Goal: Transaction & Acquisition: Book appointment/travel/reservation

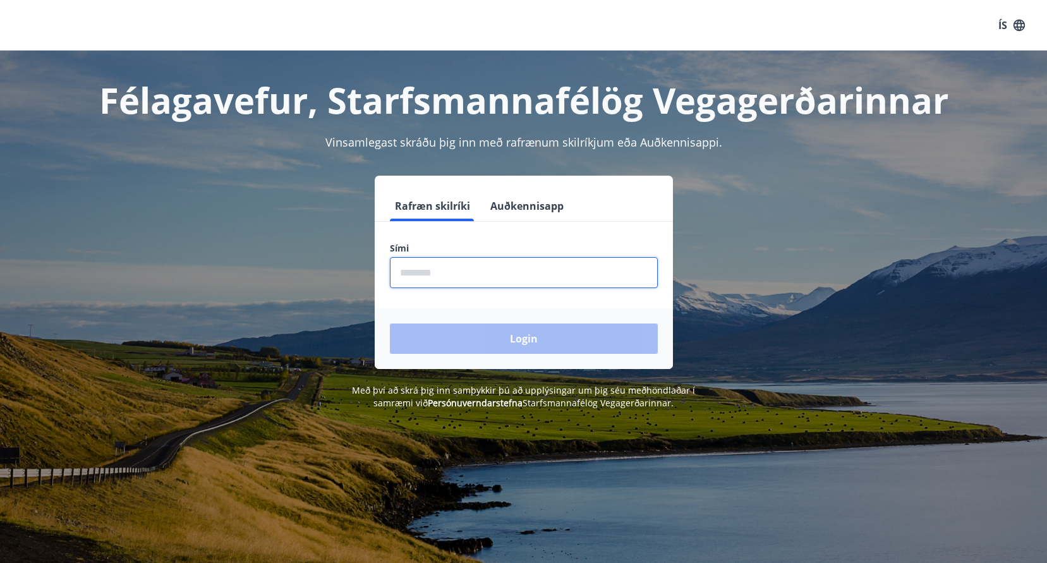
click at [409, 274] on input "phone" at bounding box center [524, 272] width 268 height 31
type input "********"
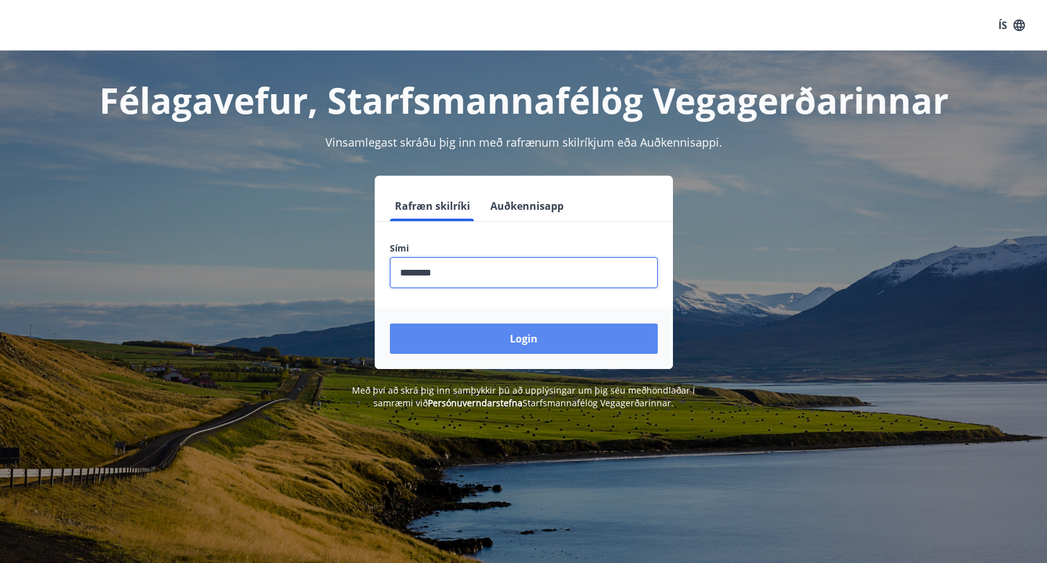
click at [519, 339] on button "Login" at bounding box center [524, 338] width 268 height 30
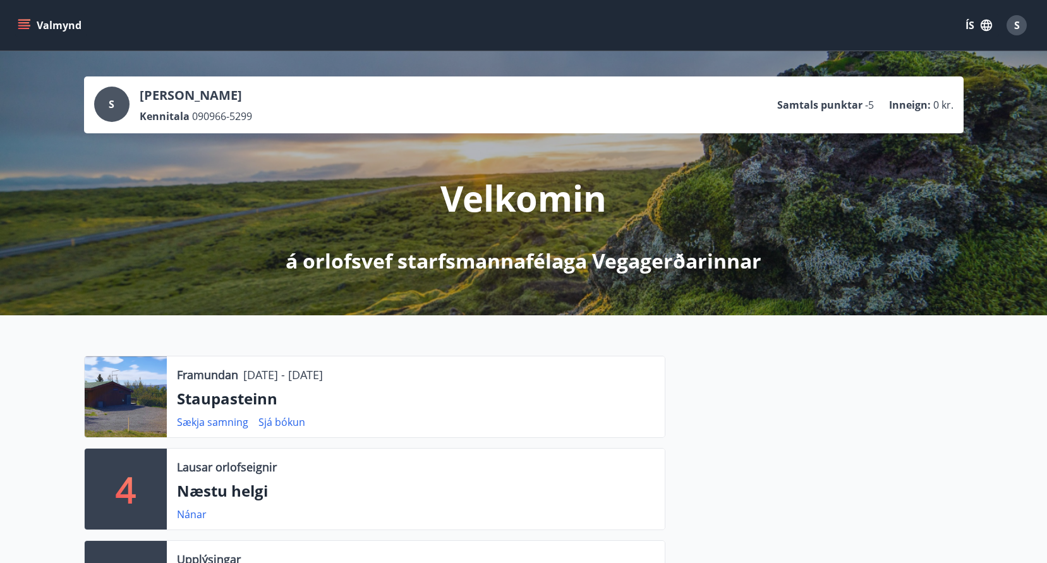
click at [20, 24] on icon "menu" at bounding box center [24, 25] width 13 height 13
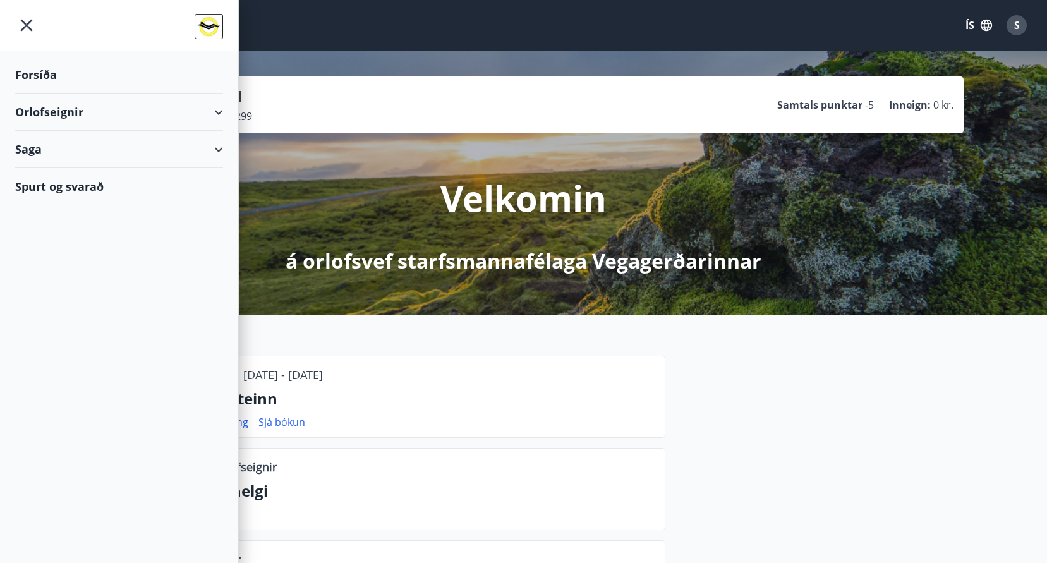
click at [53, 117] on div "Orlofseignir" at bounding box center [119, 111] width 208 height 37
click at [52, 170] on div "Bókunardagatal" at bounding box center [119, 170] width 188 height 27
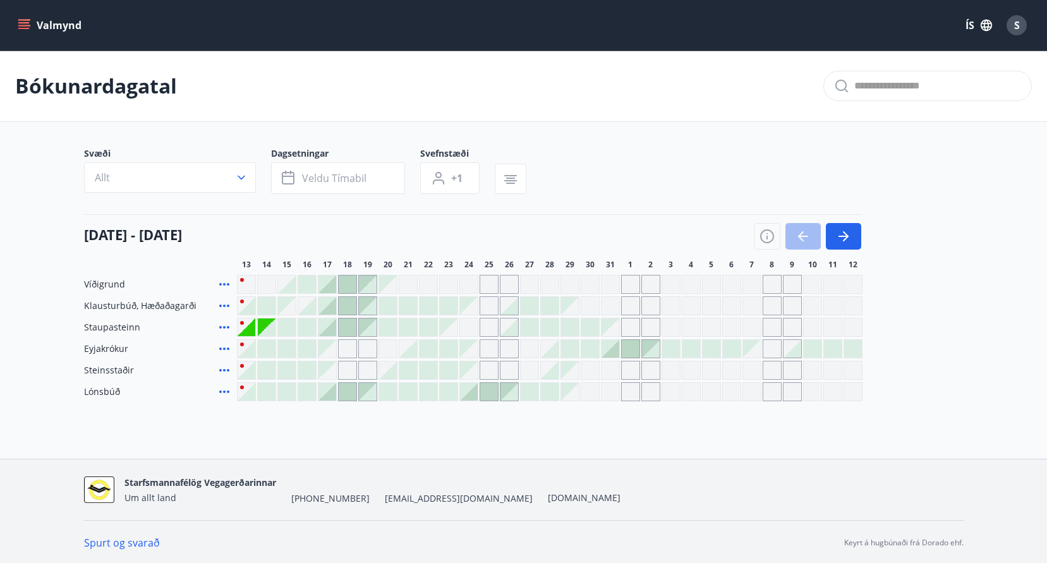
click at [266, 391] on div at bounding box center [267, 392] width 18 height 18
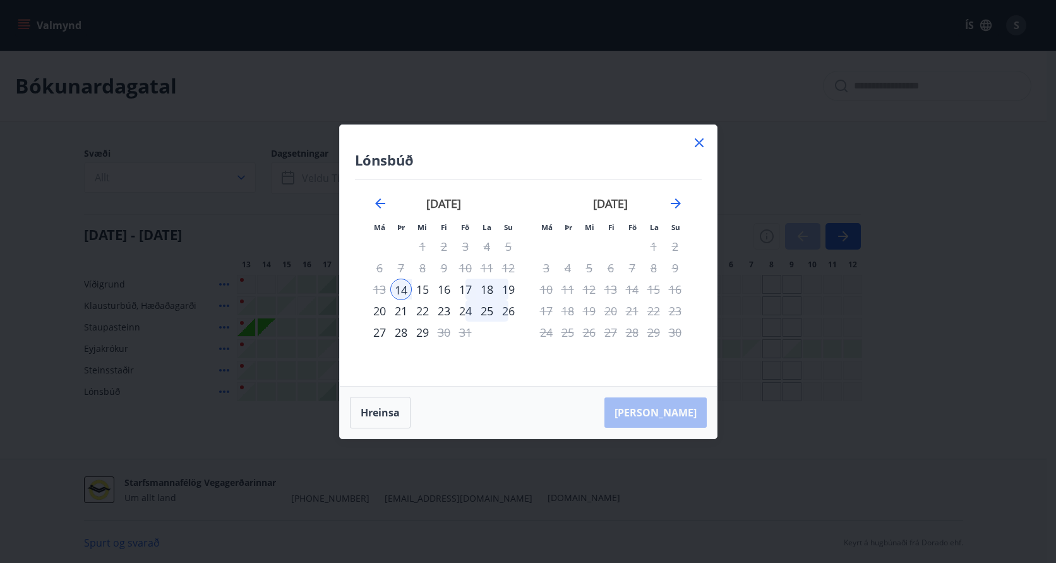
click at [424, 289] on div "15" at bounding box center [422, 289] width 21 height 21
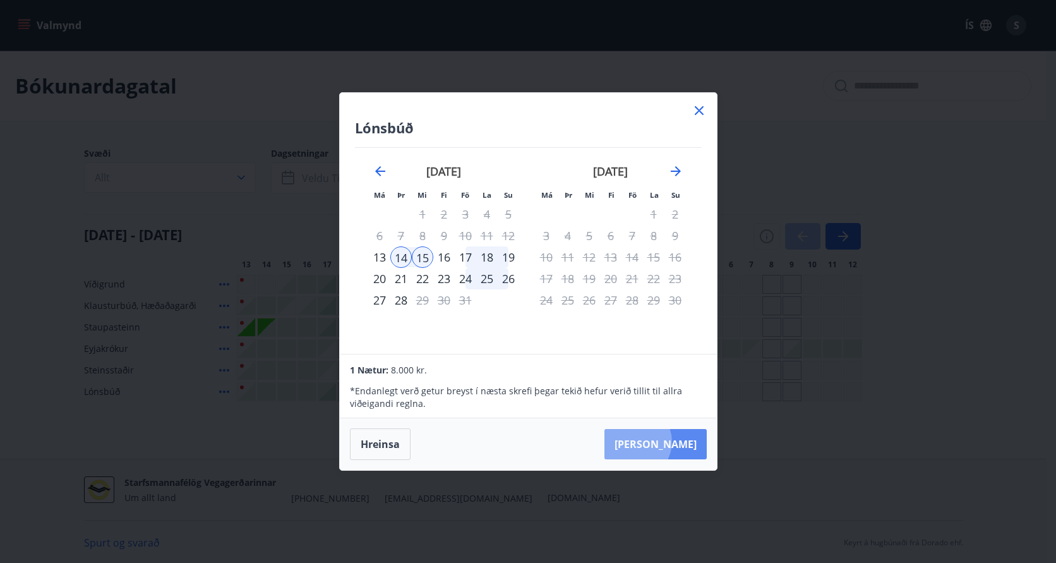
click at [673, 442] on button "Taka Frá" at bounding box center [656, 444] width 102 height 30
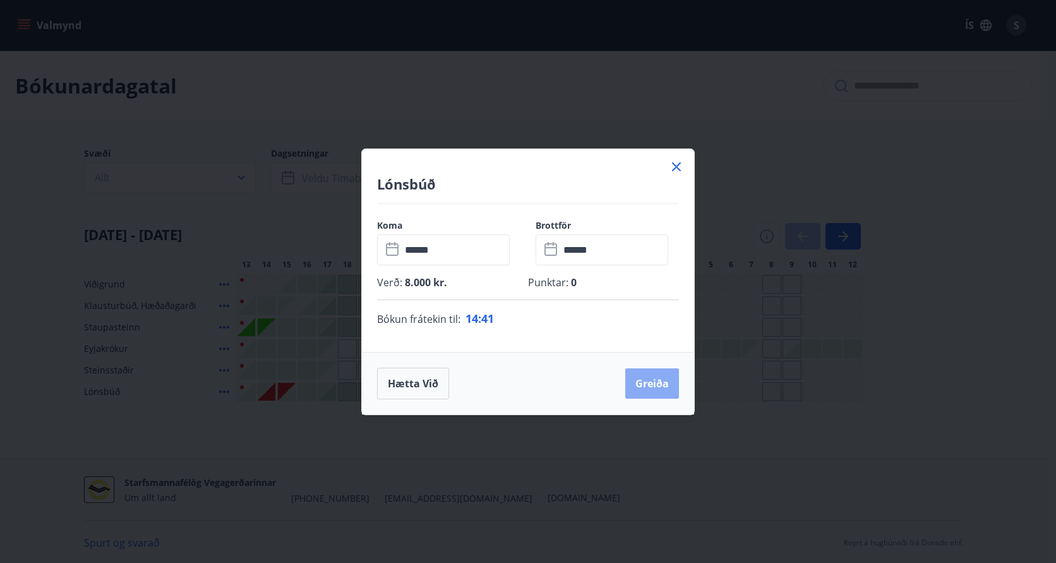
click at [650, 382] on button "Greiða" at bounding box center [652, 383] width 54 height 30
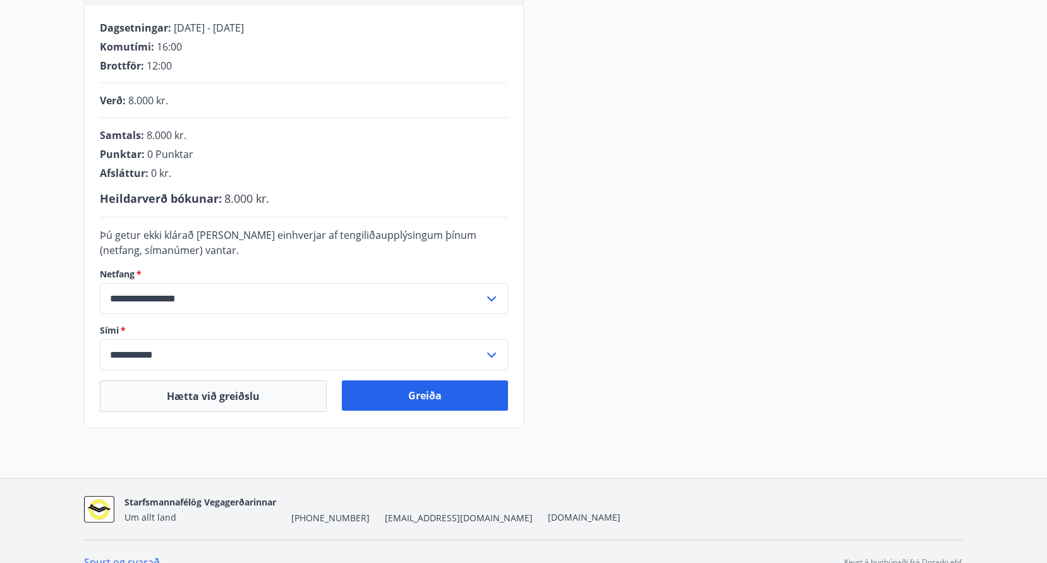
scroll to position [253, 0]
click at [409, 389] on button "Greiða" at bounding box center [425, 394] width 166 height 30
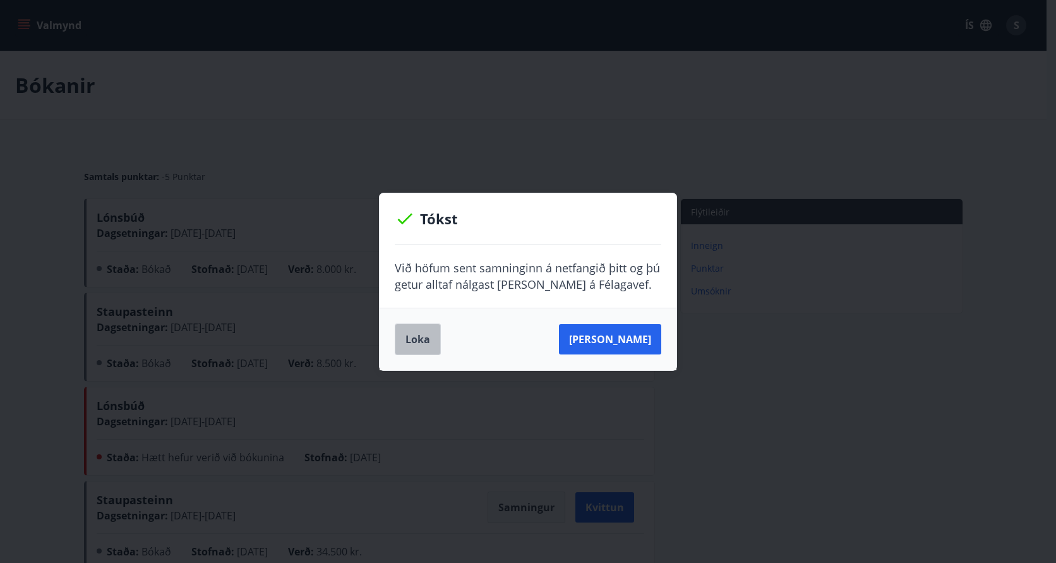
click at [421, 340] on button "Loka" at bounding box center [418, 339] width 46 height 32
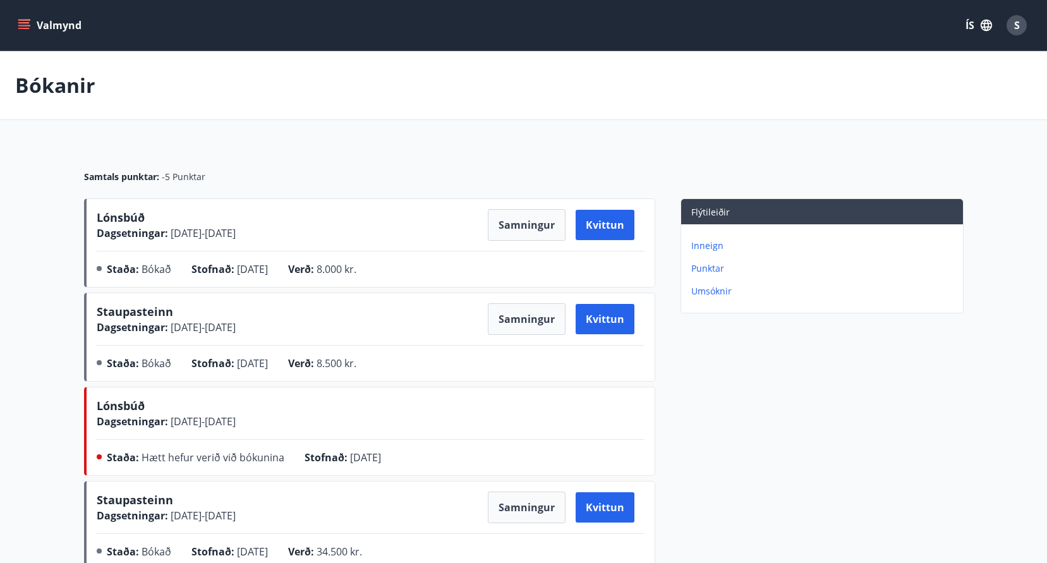
click at [25, 23] on icon "menu" at bounding box center [23, 22] width 11 height 1
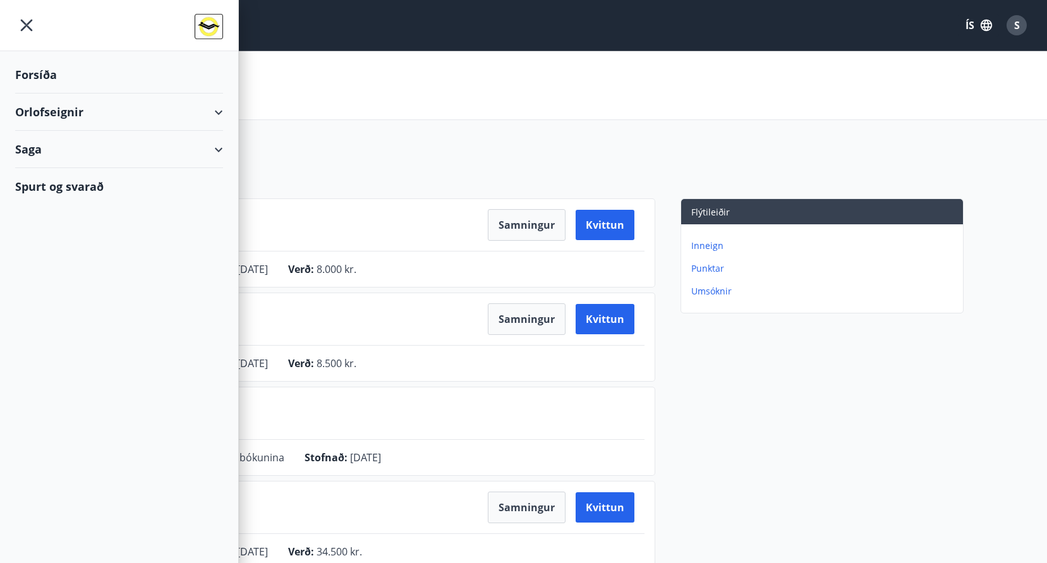
click at [35, 109] on div "Orlofseignir" at bounding box center [119, 111] width 208 height 37
click at [53, 172] on div "Bókunardagatal" at bounding box center [119, 170] width 188 height 27
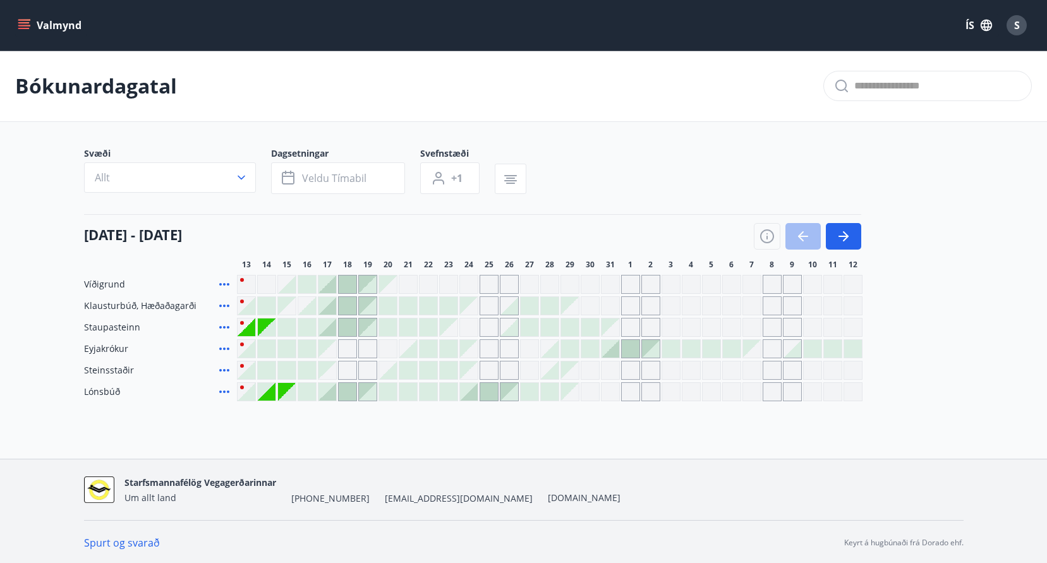
click at [291, 310] on div "Gráir dagar eru ekki bókanlegir" at bounding box center [287, 306] width 18 height 18
click at [290, 311] on div "Gráir dagar eru ekki bókanlegir" at bounding box center [287, 306] width 18 height 18
click at [304, 304] on div at bounding box center [307, 306] width 18 height 18
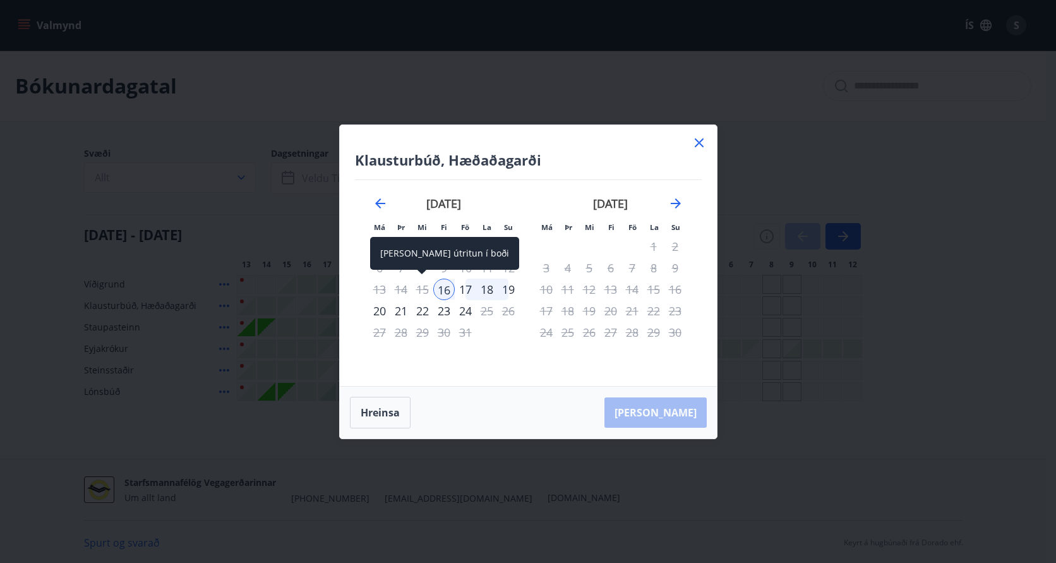
click at [423, 289] on div "15" at bounding box center [422, 289] width 21 height 21
click at [699, 140] on icon at bounding box center [699, 142] width 15 height 15
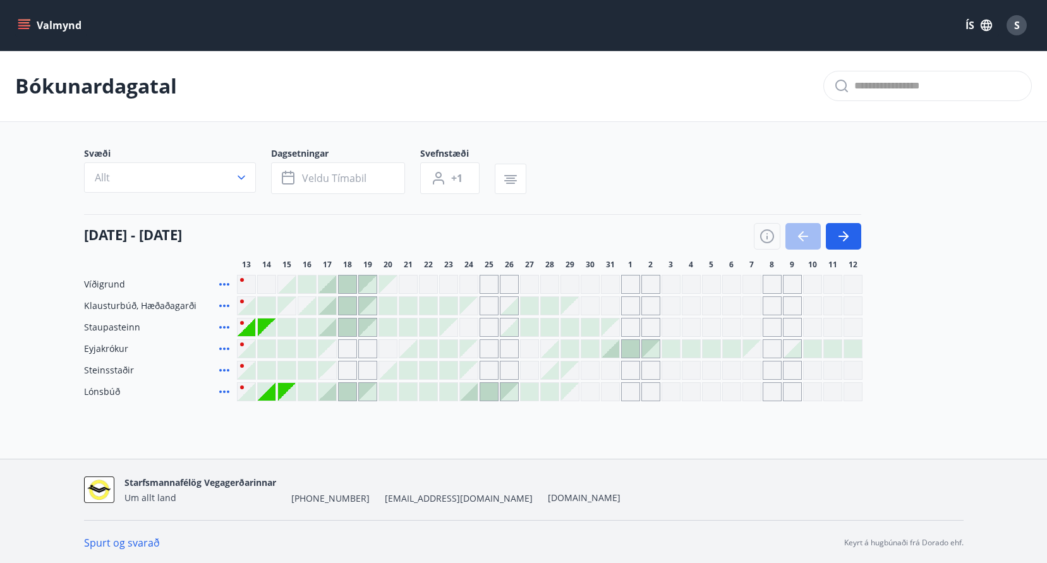
click at [282, 301] on div "Gráir dagar eru ekki bókanlegir" at bounding box center [287, 306] width 18 height 18
click at [264, 308] on div at bounding box center [267, 306] width 18 height 18
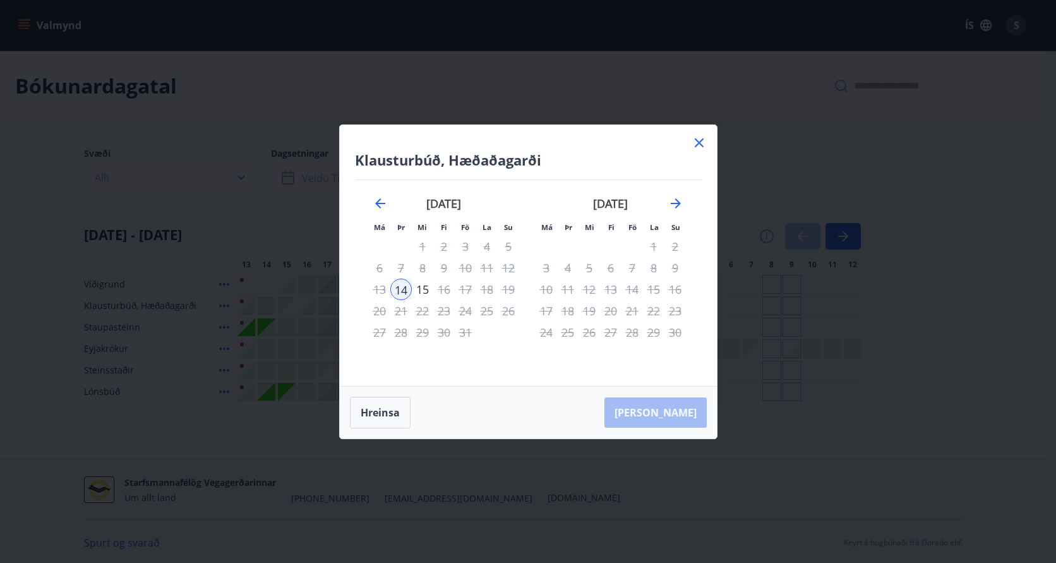
click at [697, 142] on icon at bounding box center [699, 142] width 15 height 15
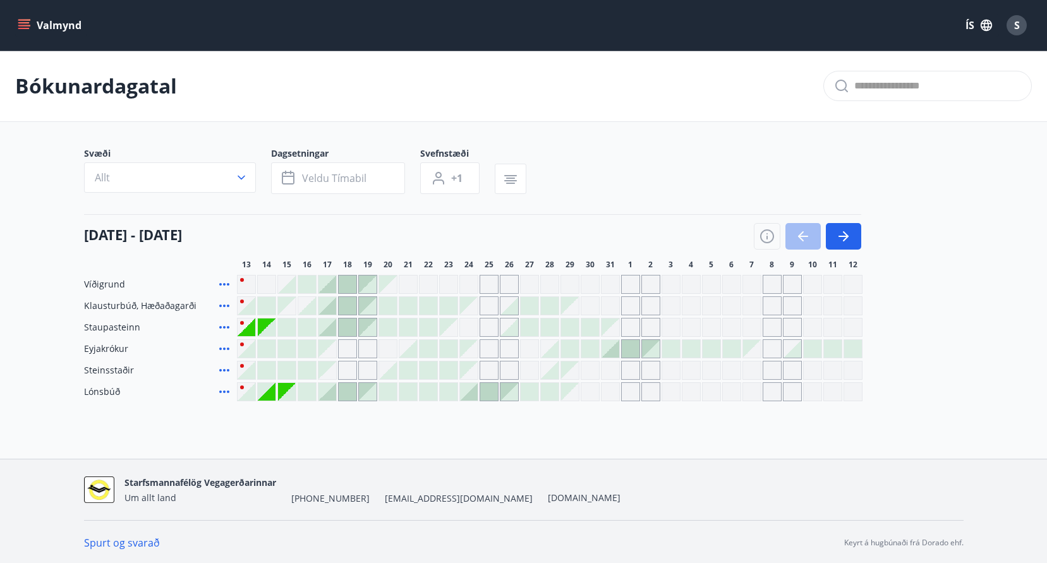
click at [267, 303] on div at bounding box center [267, 306] width 18 height 18
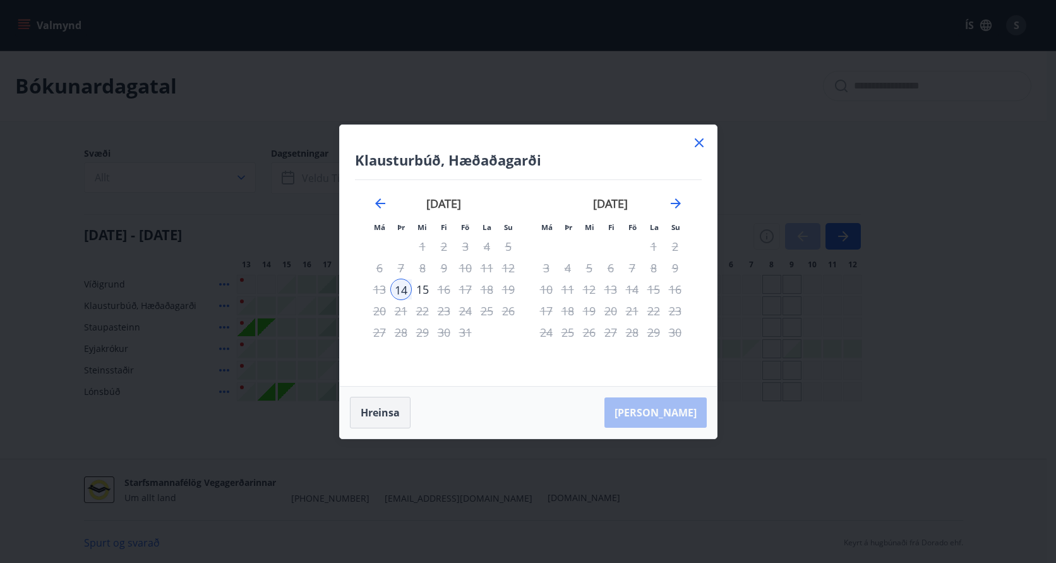
click at [381, 417] on button "Hreinsa" at bounding box center [380, 413] width 61 height 32
click at [381, 411] on button "Hreinsa" at bounding box center [380, 413] width 61 height 32
click at [697, 141] on icon at bounding box center [699, 142] width 9 height 9
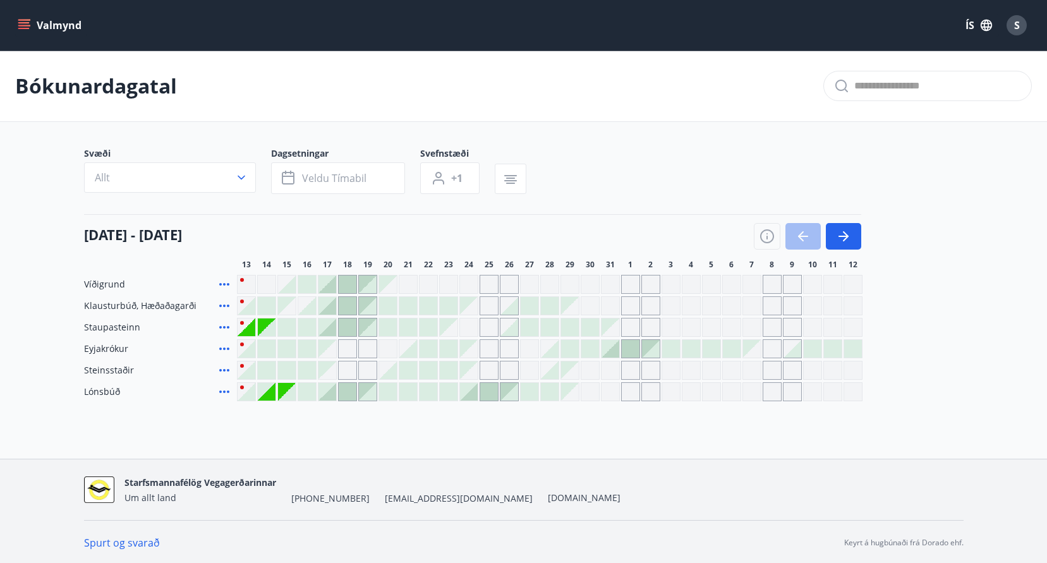
click at [1014, 23] on span "S" at bounding box center [1017, 25] width 6 height 14
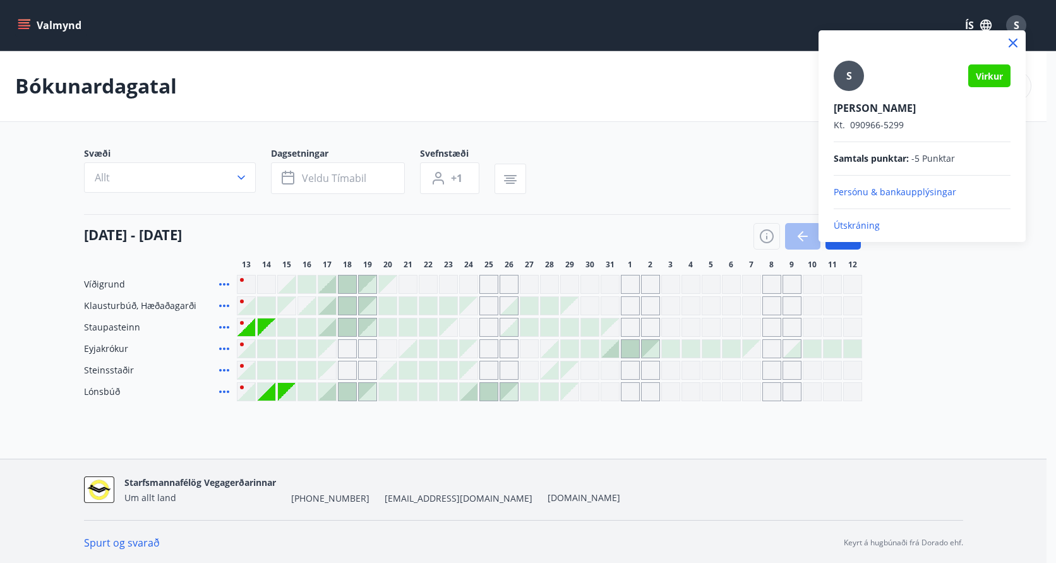
click at [844, 71] on div "S" at bounding box center [849, 76] width 30 height 30
click at [844, 93] on input "S" at bounding box center [920, 99] width 172 height 13
click at [857, 226] on p "Útskráning" at bounding box center [922, 225] width 177 height 13
